Goal: Book appointment/travel/reservation

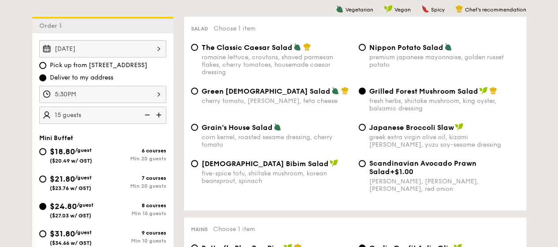
scroll to position [176, 0]
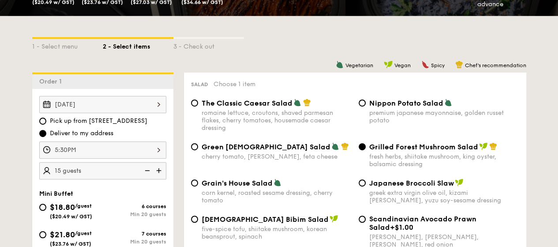
click at [130, 106] on div "[DATE]" at bounding box center [102, 104] width 127 height 17
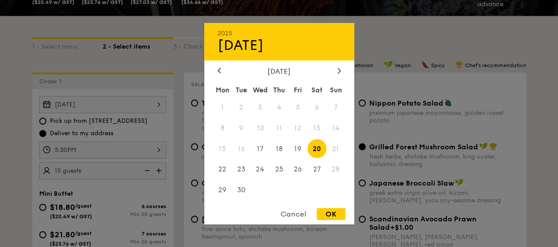
click at [337, 148] on span "21" at bounding box center [335, 148] width 19 height 19
click at [331, 212] on div "OK" at bounding box center [331, 214] width 29 height 12
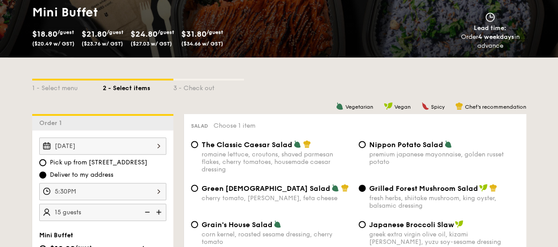
scroll to position [88, 0]
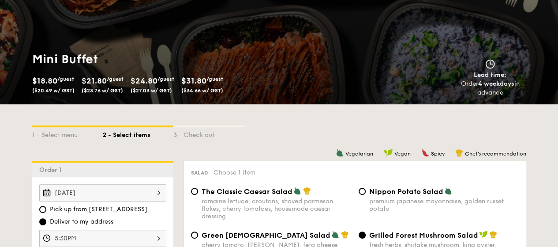
select select
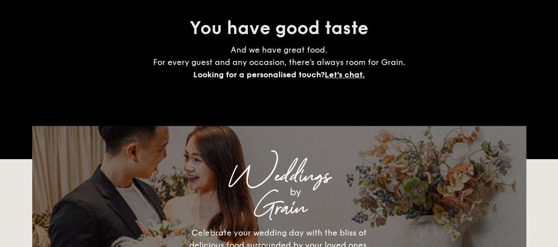
scroll to position [1343, 0]
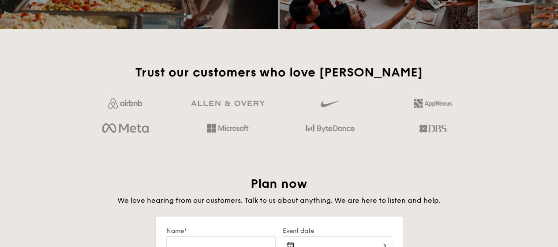
select select
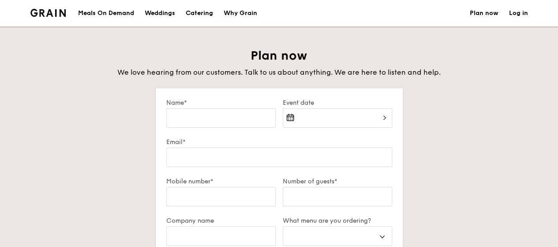
select select
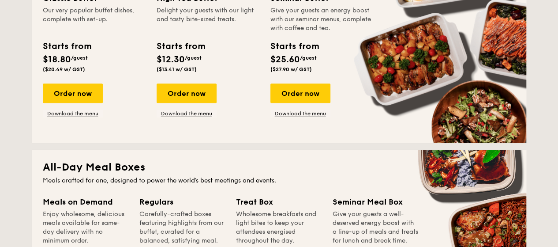
scroll to position [265, 0]
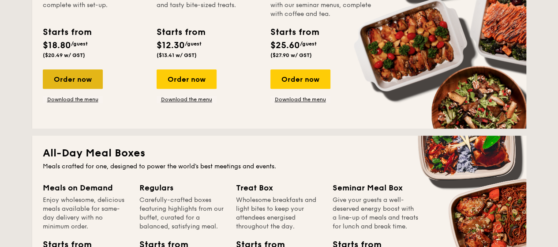
click at [86, 76] on div "Order now" at bounding box center [73, 78] width 60 height 19
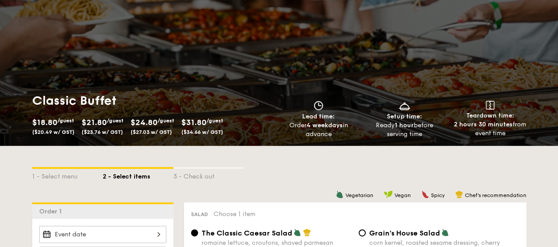
scroll to position [176, 0]
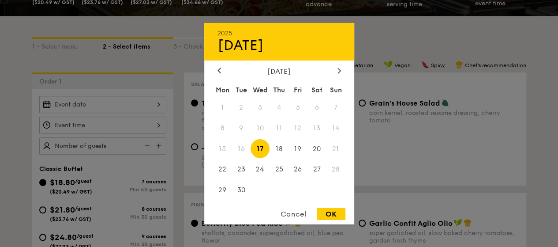
click at [112, 109] on div "2025 Sep [DATE] Tue Wed Thu Fri Sat Sun 1 2 3 4 5 6 7 8 9 10 11 12 13 14 15 16 …" at bounding box center [102, 104] width 127 height 17
click at [333, 147] on span "21" at bounding box center [335, 148] width 19 height 19
click at [297, 211] on div "Cancel" at bounding box center [293, 214] width 43 height 12
